Goal: Task Accomplishment & Management: Complete application form

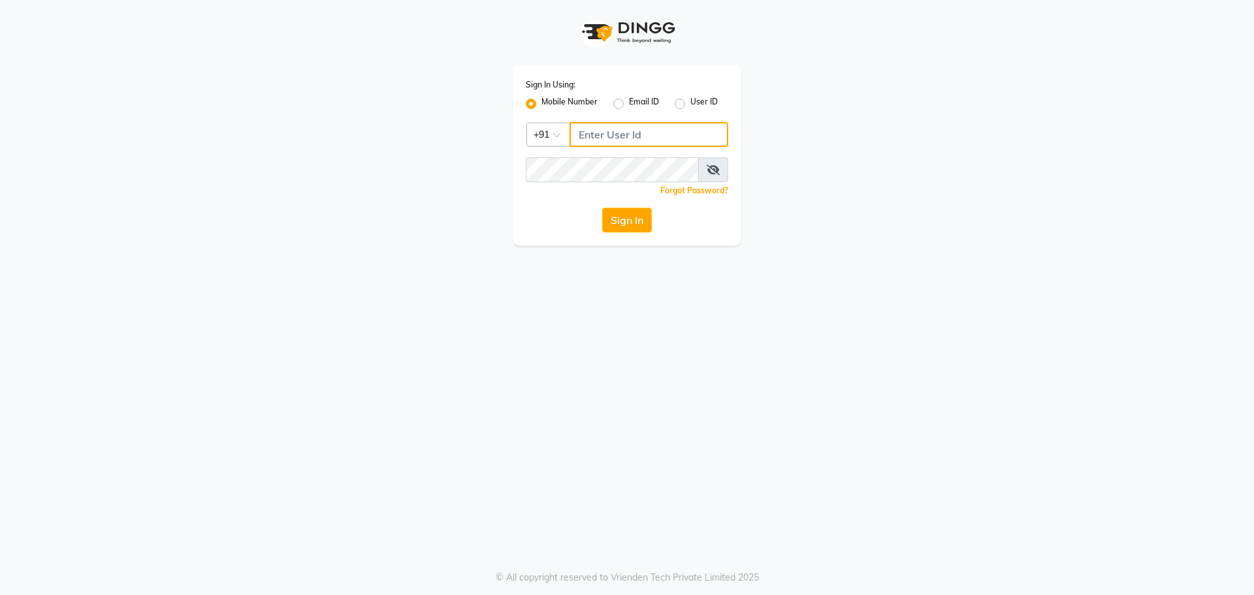
click at [578, 127] on input "Username" at bounding box center [649, 134] width 159 height 25
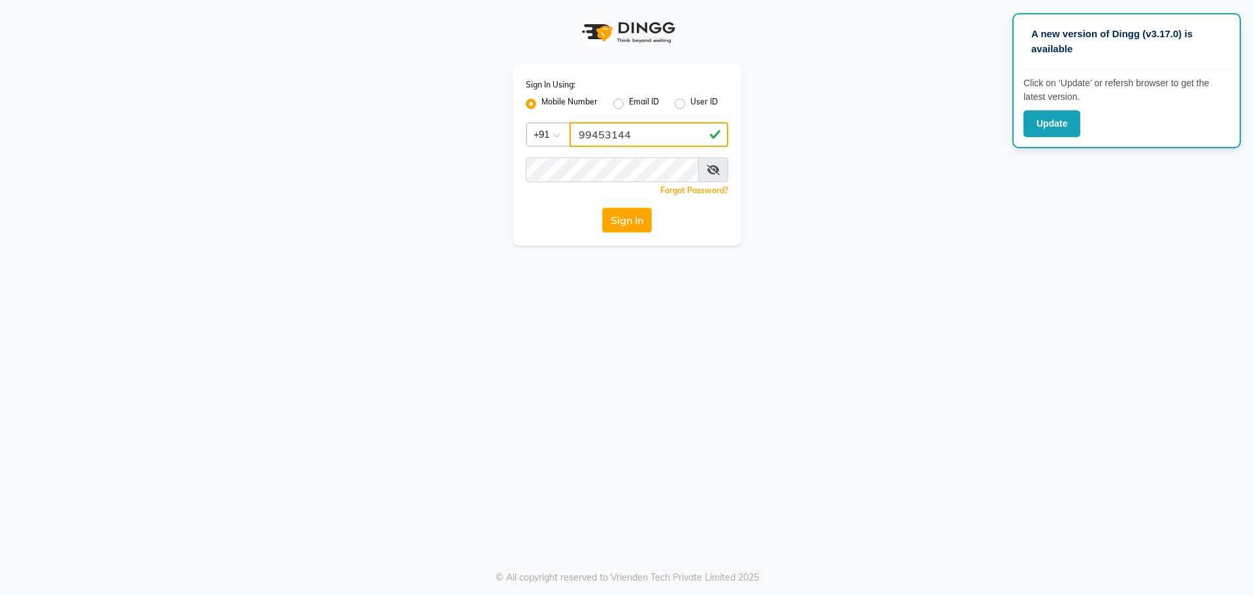
click at [602, 208] on button "Sign In" at bounding box center [627, 220] width 50 height 25
type input "9945314432"
click at [719, 168] on icon at bounding box center [713, 170] width 13 height 10
click at [623, 221] on button "Sign In" at bounding box center [627, 220] width 50 height 25
click at [630, 220] on button "Sign In" at bounding box center [627, 220] width 50 height 25
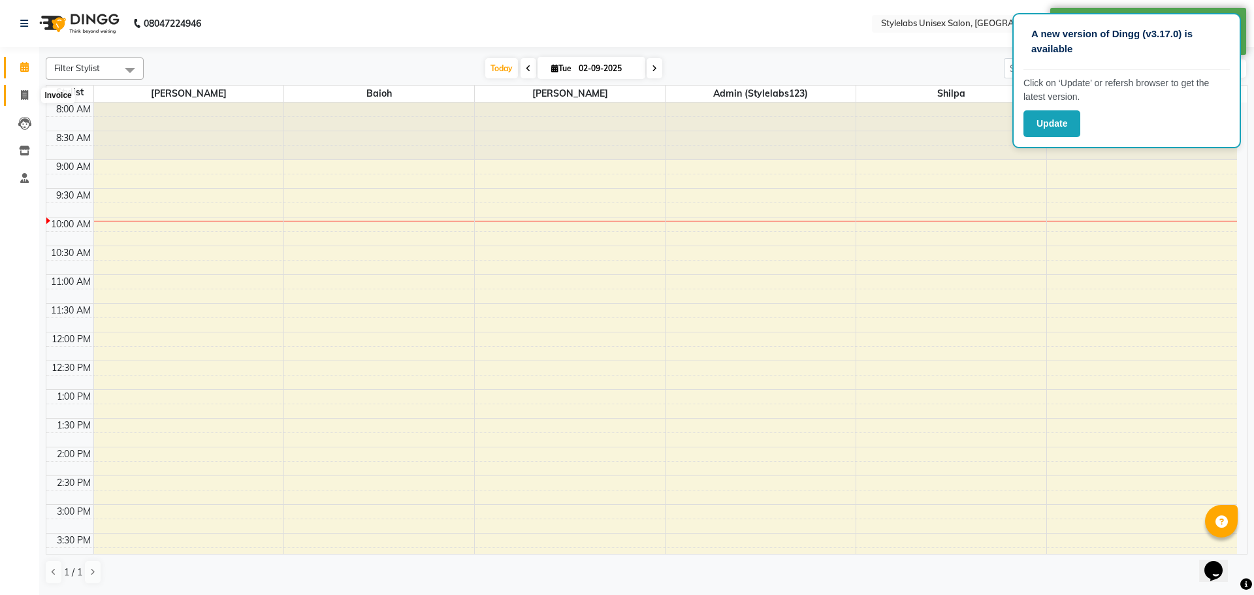
click at [23, 89] on span at bounding box center [24, 95] width 23 height 15
select select "6674"
select select "service"
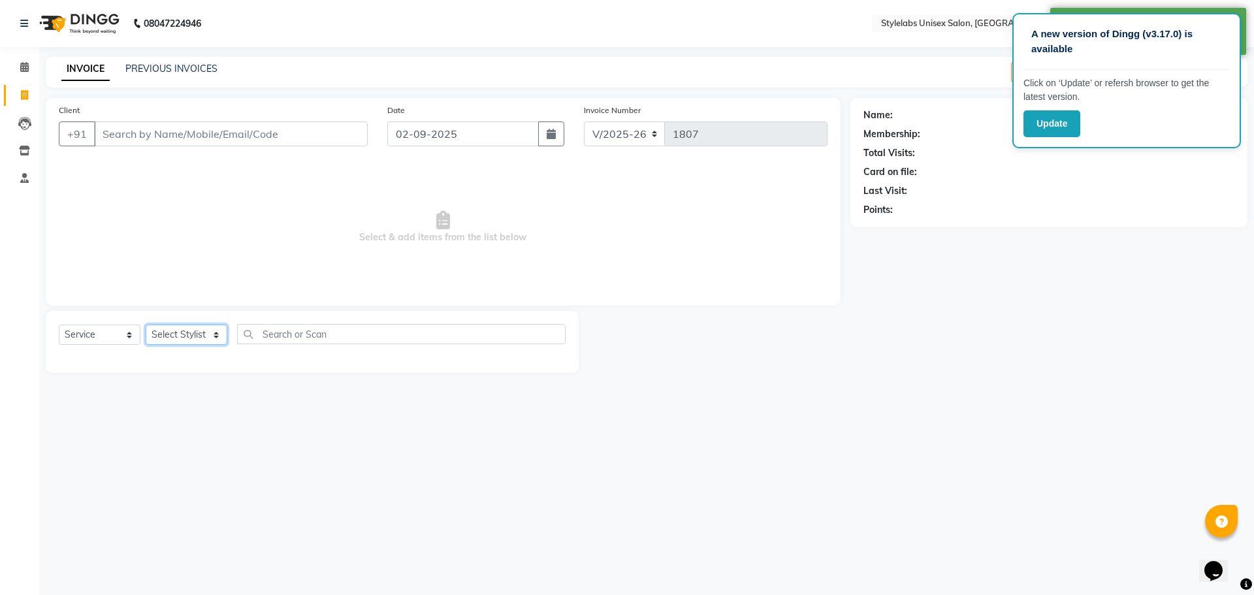
click at [214, 330] on select "Select Stylist Admin (stylelabs123) [PERSON_NAME] Manager Manager stylelabs [PE…" at bounding box center [187, 335] width 82 height 20
select select "60372"
click at [146, 325] on select "Select Stylist Admin (stylelabs123) [PERSON_NAME] Manager Manager stylelabs [PE…" at bounding box center [187, 335] width 82 height 20
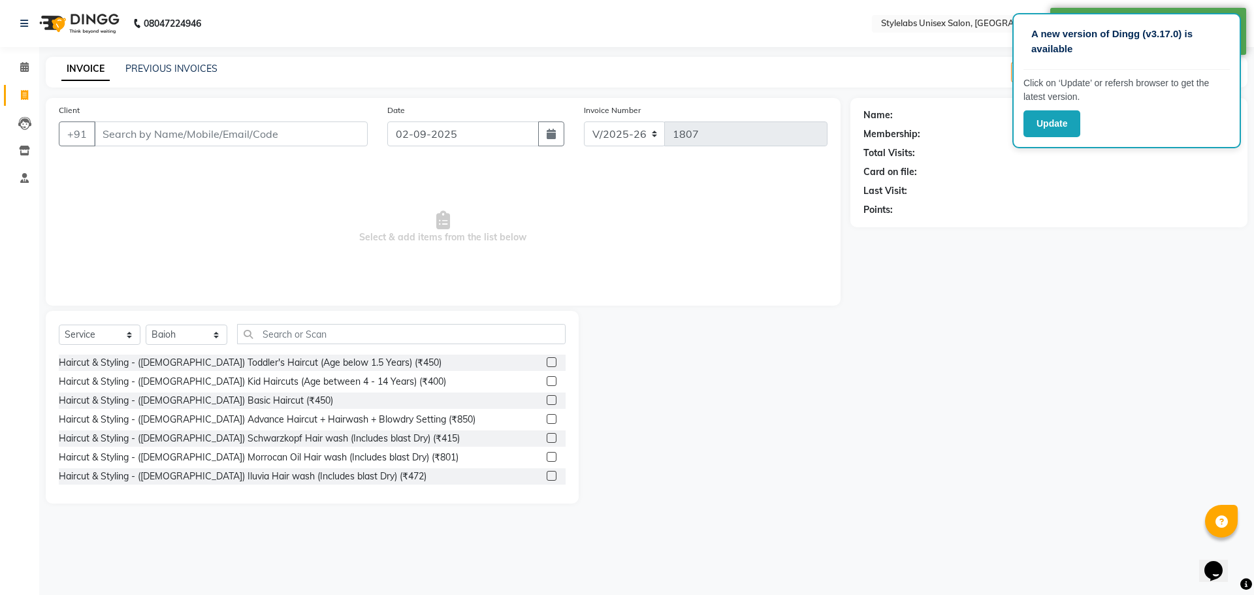
click at [234, 354] on div "Select Service Product Membership Package Voucher Prepaid Gift Card Select Styl…" at bounding box center [312, 339] width 507 height 31
click at [231, 363] on div "Haircut & Styling - ([DEMOGRAPHIC_DATA]) Toddler's Haircut (Age below 1.5 Years…" at bounding box center [250, 363] width 383 height 14
checkbox input "false"
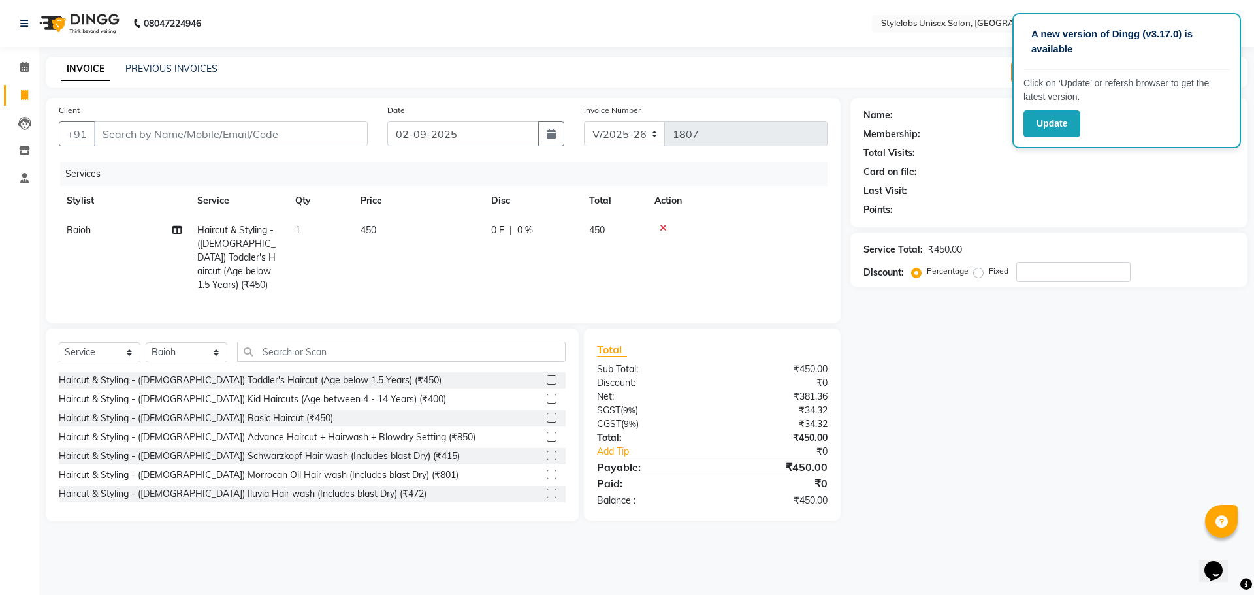
click at [529, 229] on span "0 %" at bounding box center [525, 230] width 16 height 14
select select "60372"
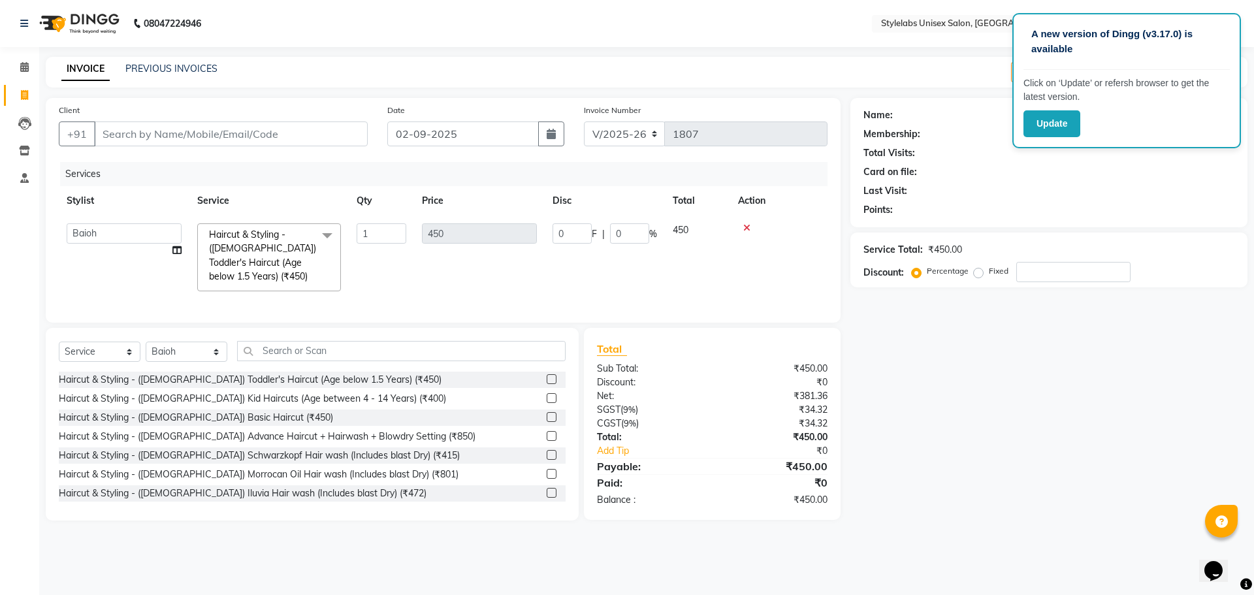
click at [747, 226] on icon at bounding box center [746, 227] width 7 height 9
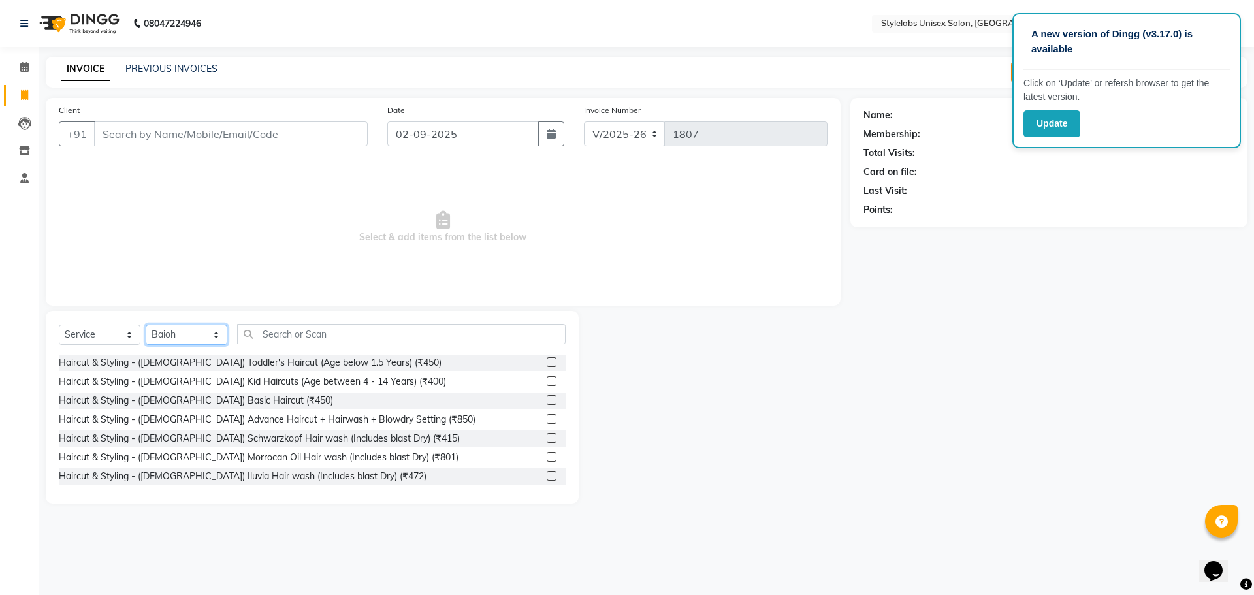
click at [216, 331] on select "Select Stylist Admin (stylelabs123) [PERSON_NAME] Manager Manager stylelabs [PE…" at bounding box center [187, 335] width 82 height 20
select select "53638"
click at [146, 325] on select "Select Stylist Admin (stylelabs123) [PERSON_NAME] Manager Manager stylelabs [PE…" at bounding box center [187, 335] width 82 height 20
click at [260, 334] on input "text" at bounding box center [401, 334] width 329 height 20
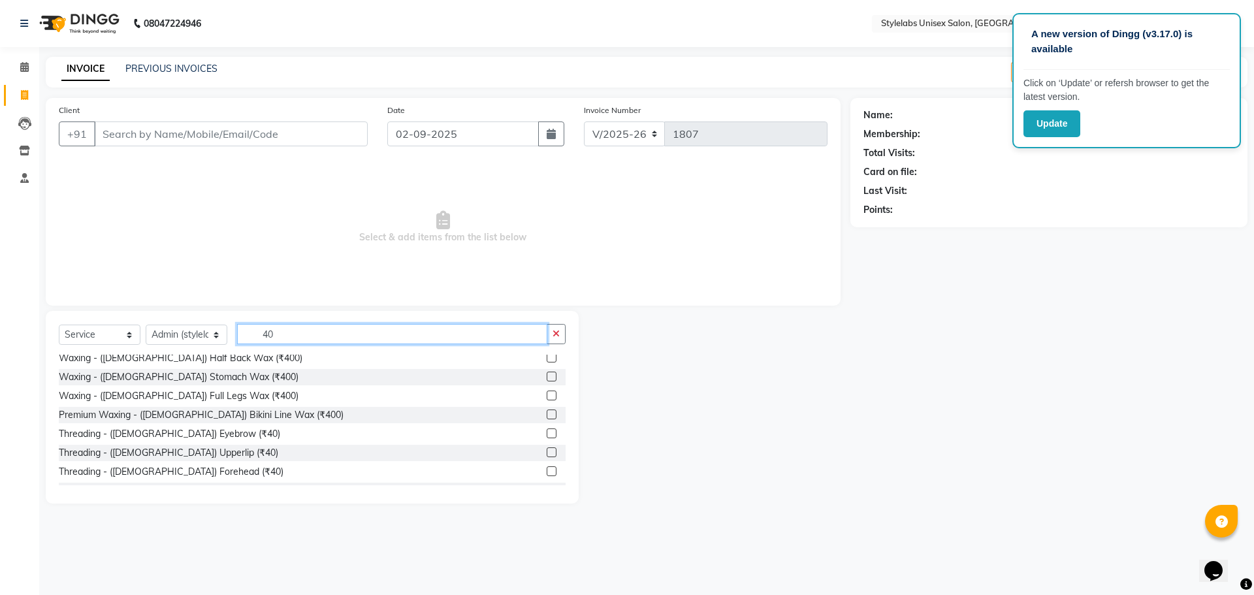
scroll to position [131, 0]
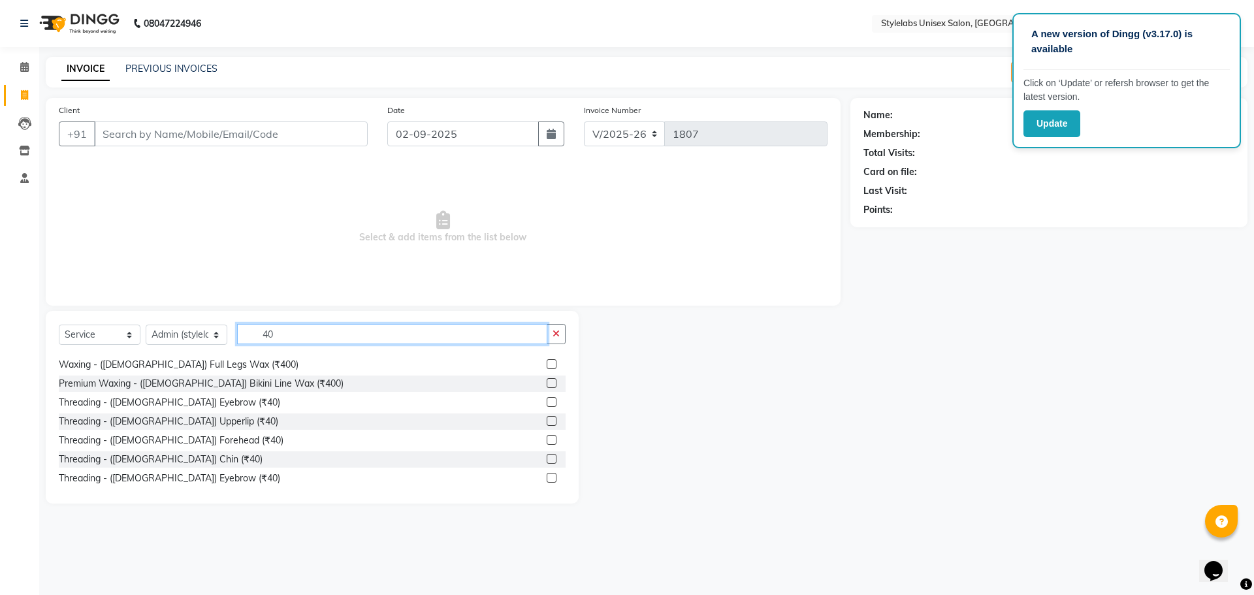
type input "4"
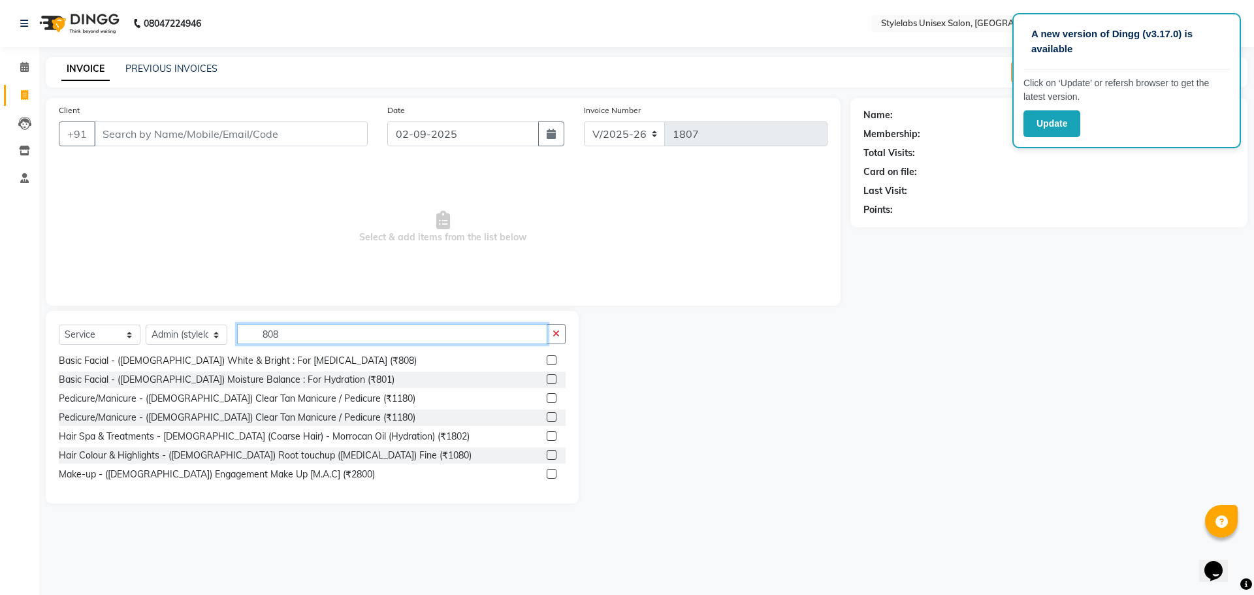
scroll to position [0, 0]
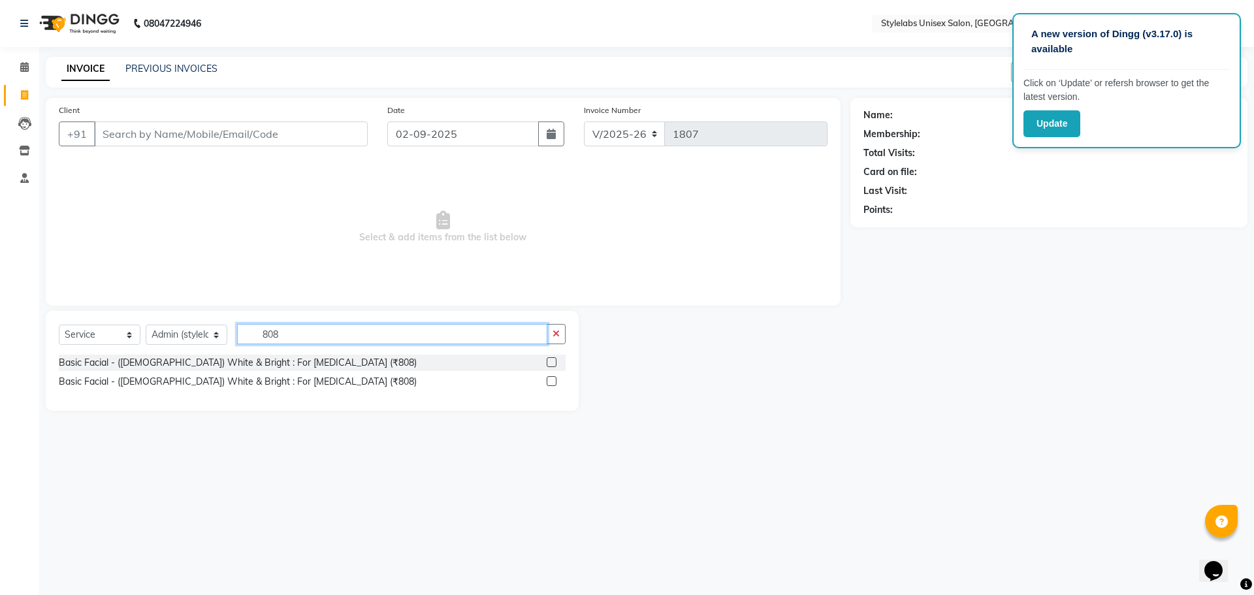
click at [284, 334] on input "808" at bounding box center [392, 334] width 310 height 20
type input "808"
click at [550, 365] on label at bounding box center [552, 362] width 10 height 10
click at [550, 365] on input "checkbox" at bounding box center [551, 363] width 8 height 8
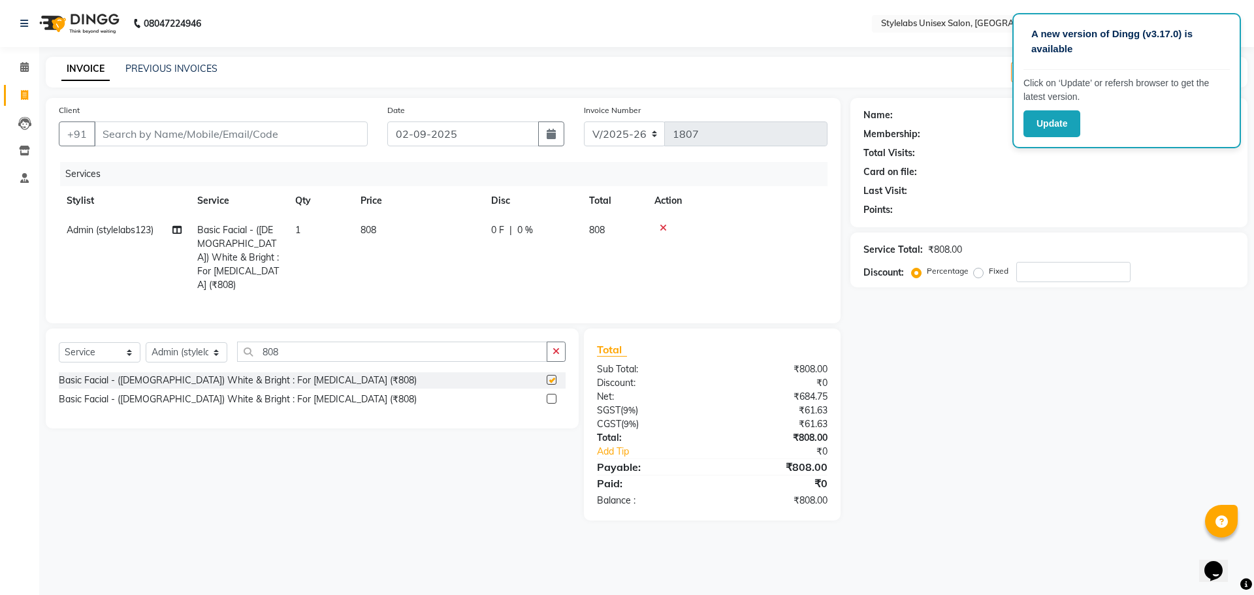
checkbox input "false"
click at [105, 138] on input "Client" at bounding box center [231, 134] width 274 height 25
type input "7"
type input "0"
type input "701755"
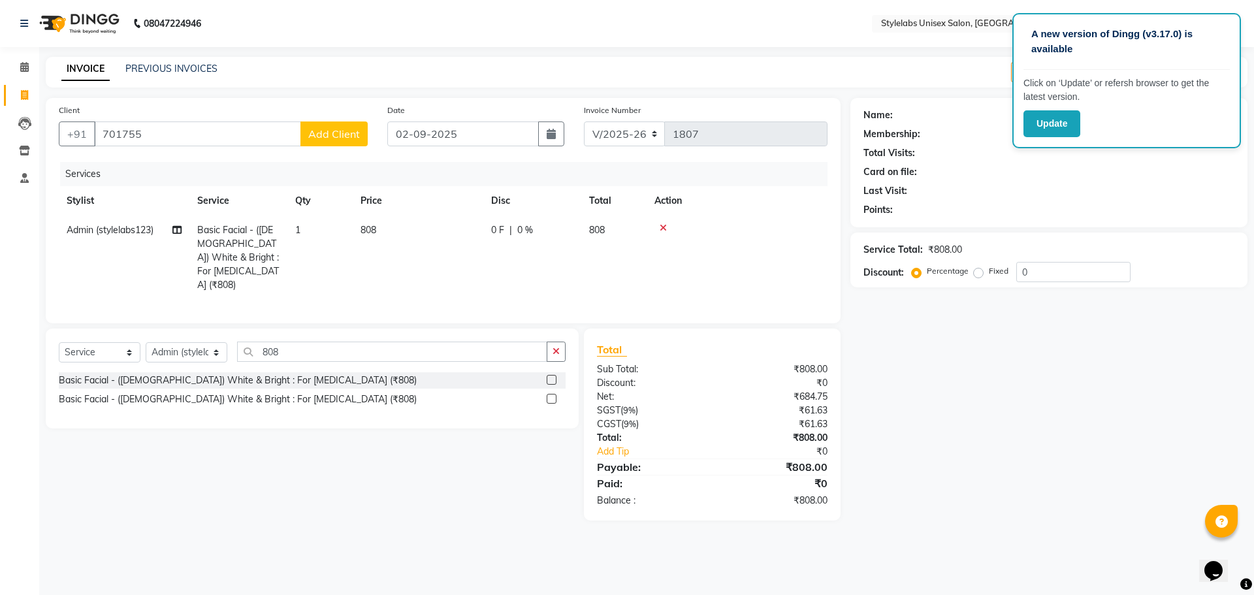
click at [331, 140] on span "Add Client" at bounding box center [334, 133] width 52 height 13
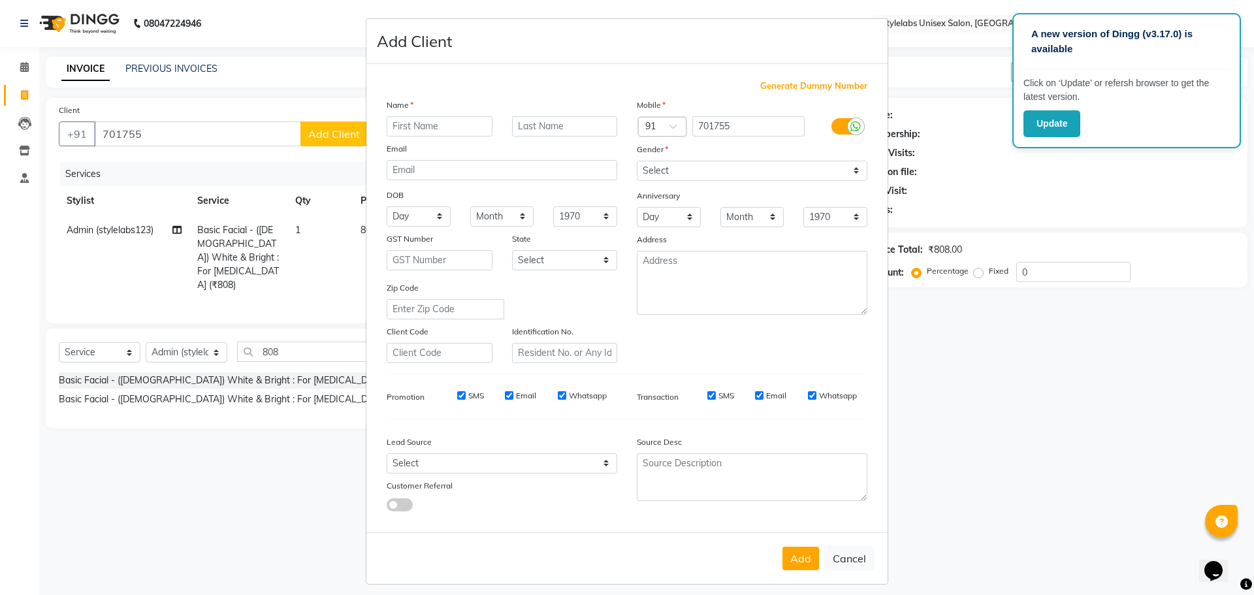
type input "A"
click at [654, 171] on select "Select [DEMOGRAPHIC_DATA] [DEMOGRAPHIC_DATA] Other Prefer Not To Say" at bounding box center [752, 171] width 231 height 20
click at [525, 157] on div "Email" at bounding box center [502, 151] width 250 height 18
click at [847, 555] on button "Cancel" at bounding box center [849, 558] width 50 height 25
select select
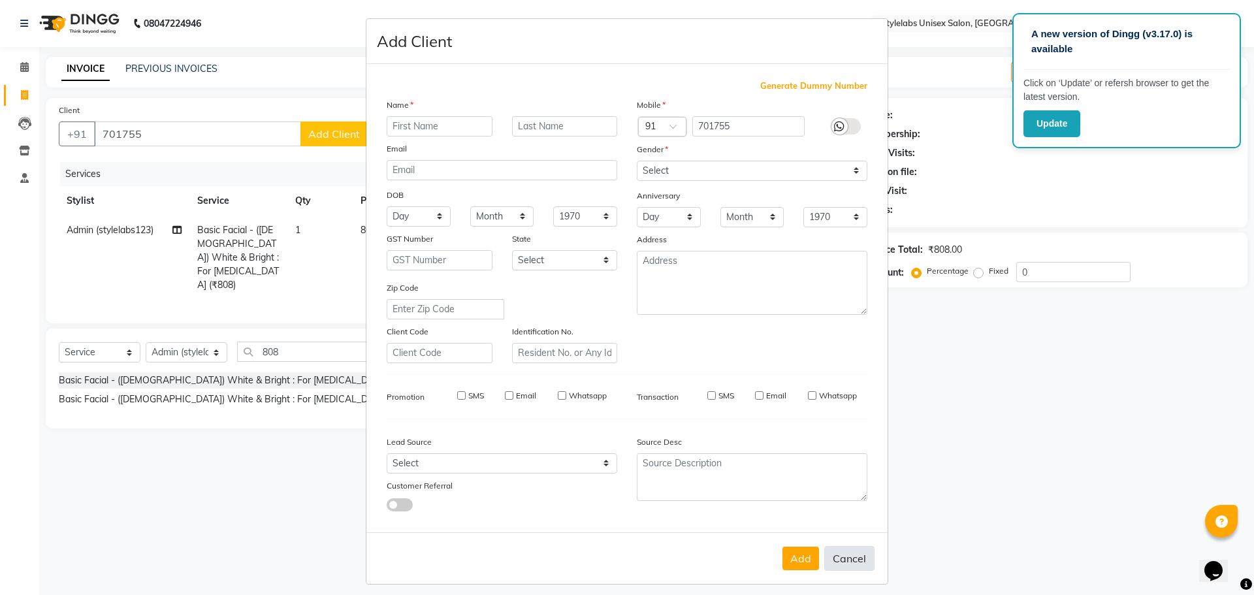
select select
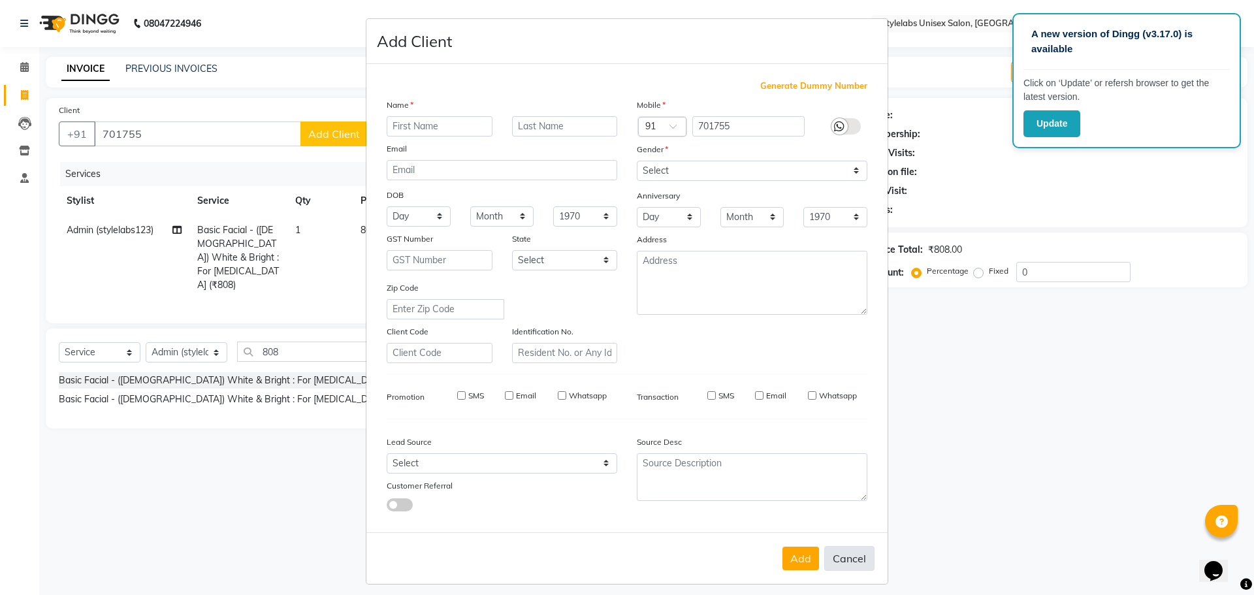
select select
checkbox input "false"
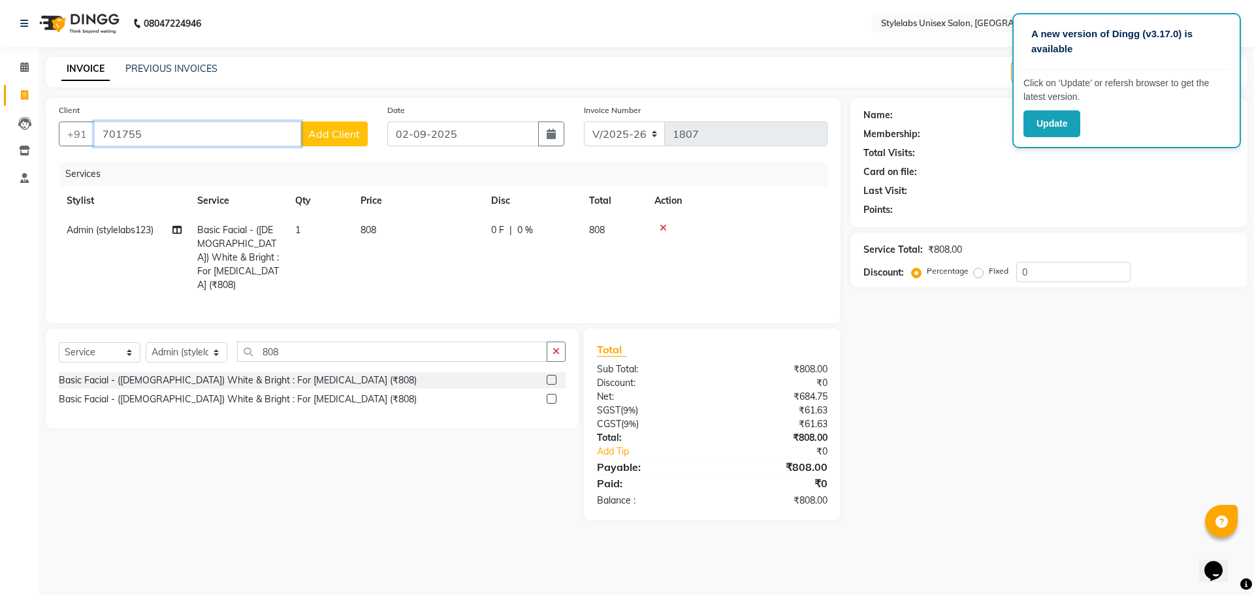
click at [148, 137] on input "701755" at bounding box center [197, 134] width 207 height 25
type input "7"
click at [666, 229] on icon at bounding box center [663, 227] width 7 height 9
